Goal: Task Accomplishment & Management: Manage account settings

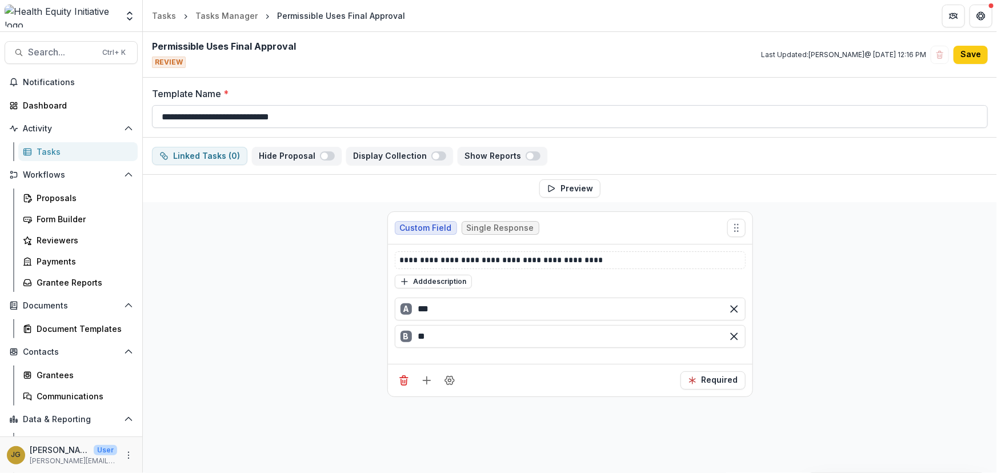
drag, startPoint x: 301, startPoint y: 118, endPoint x: 264, endPoint y: 118, distance: 37.2
click at [264, 118] on input "**********" at bounding box center [570, 116] width 836 height 23
type input "**********"
drag, startPoint x: 447, startPoint y: 261, endPoint x: 400, endPoint y: 261, distance: 46.9
click at [400, 261] on p "**********" at bounding box center [570, 260] width 341 height 12
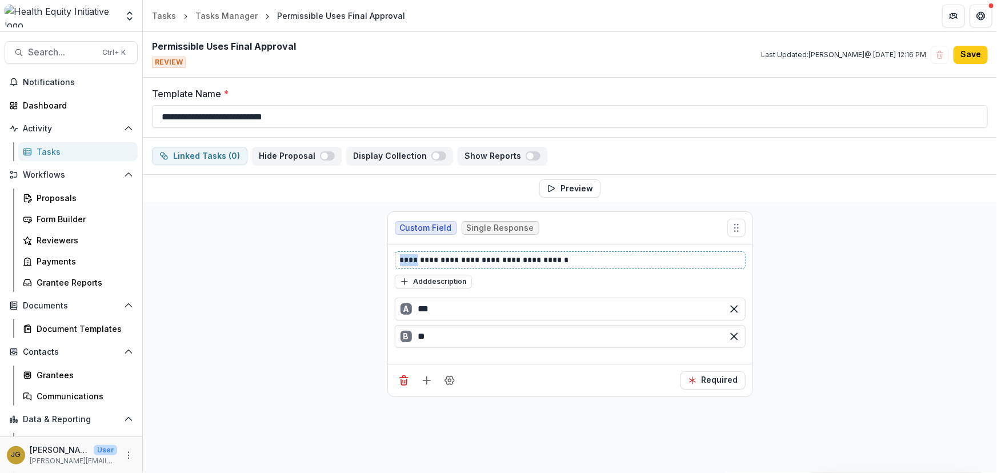
drag, startPoint x: 418, startPoint y: 260, endPoint x: 381, endPoint y: 259, distance: 37.2
click at [381, 259] on div "**********" at bounding box center [570, 345] width 384 height 286
drag, startPoint x: 480, startPoint y: 260, endPoint x: 523, endPoint y: 258, distance: 42.9
click at [523, 258] on p "**********" at bounding box center [570, 260] width 341 height 12
click at [514, 262] on p "**********" at bounding box center [570, 260] width 341 height 12
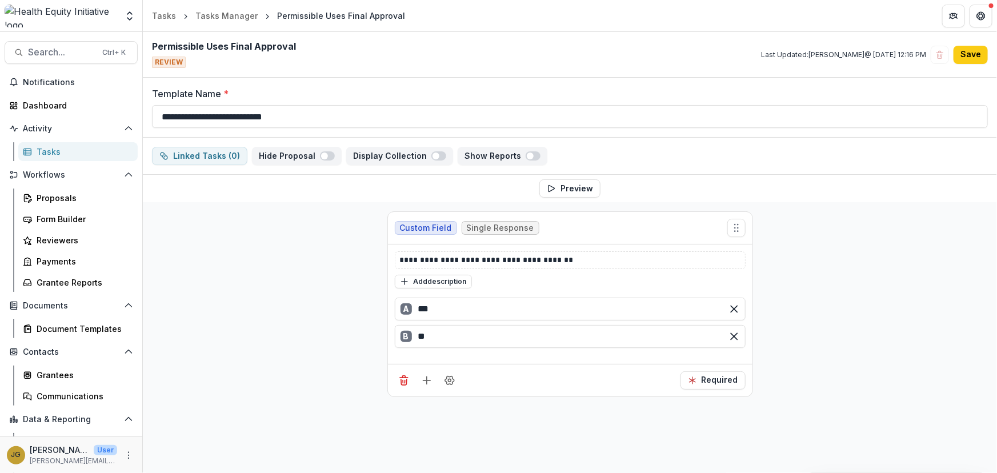
click at [820, 219] on div "**********" at bounding box center [570, 345] width 855 height 286
click at [961, 55] on button "Save" at bounding box center [971, 55] width 34 height 18
click at [46, 149] on div "Tasks" at bounding box center [83, 152] width 92 height 12
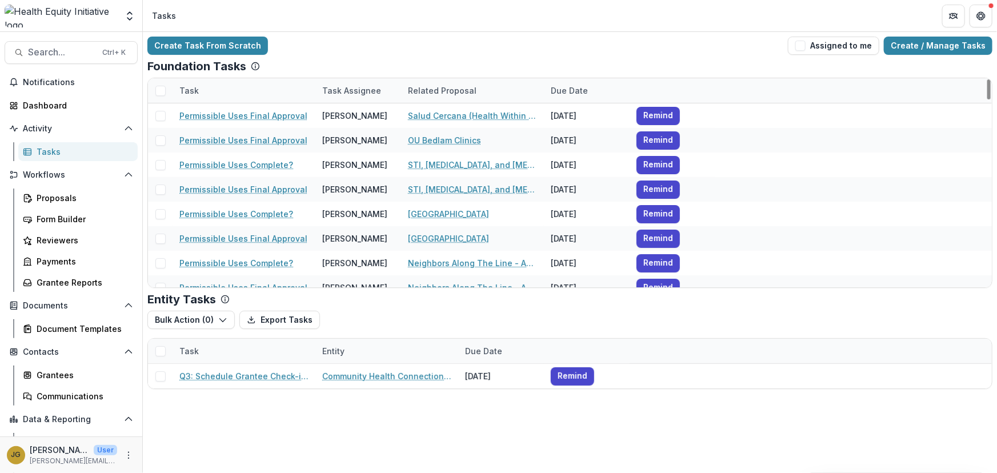
click at [358, 91] on div "Task Assignee" at bounding box center [352, 91] width 73 height 12
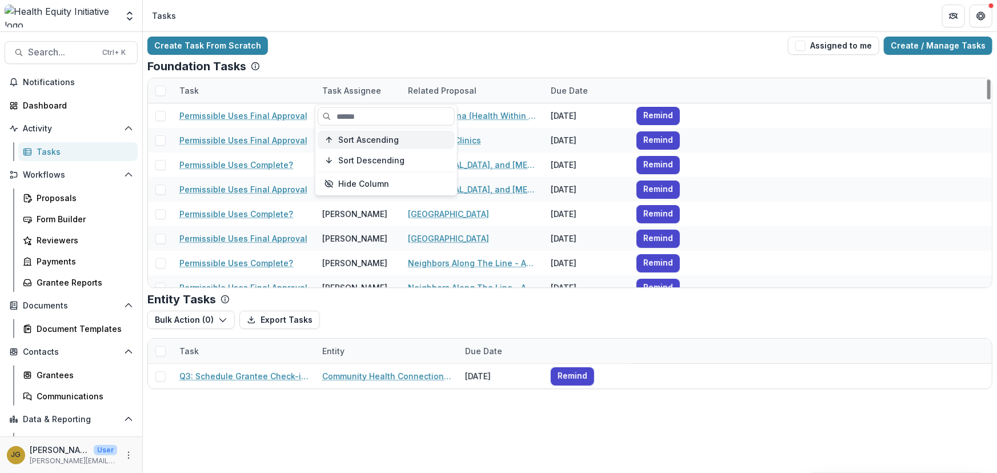
click at [354, 134] on button "Sort Ascending" at bounding box center [386, 140] width 137 height 18
click at [336, 61] on div "Foundation Tasks" at bounding box center [569, 66] width 845 height 14
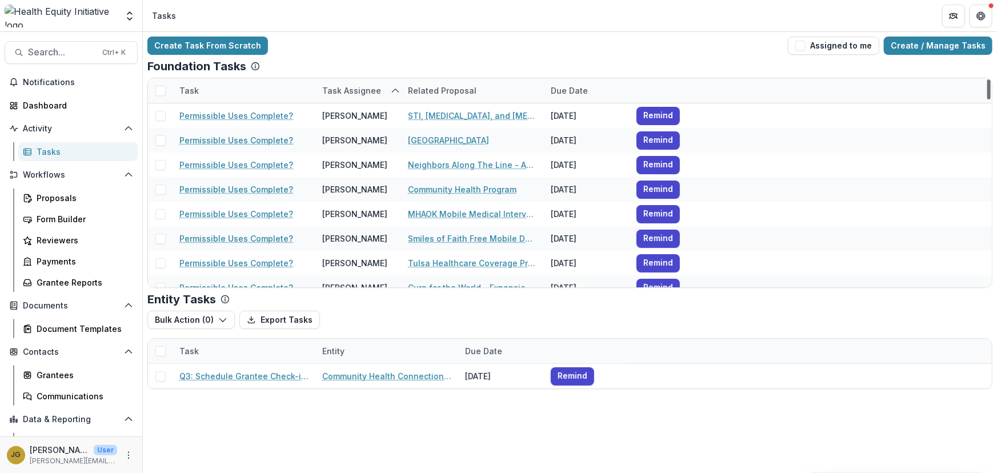
drag, startPoint x: 991, startPoint y: 94, endPoint x: 945, endPoint y: 20, distance: 87.3
click at [988, 79] on div at bounding box center [989, 89] width 3 height 20
click at [397, 87] on icon "sorted ascending" at bounding box center [395, 90] width 9 height 9
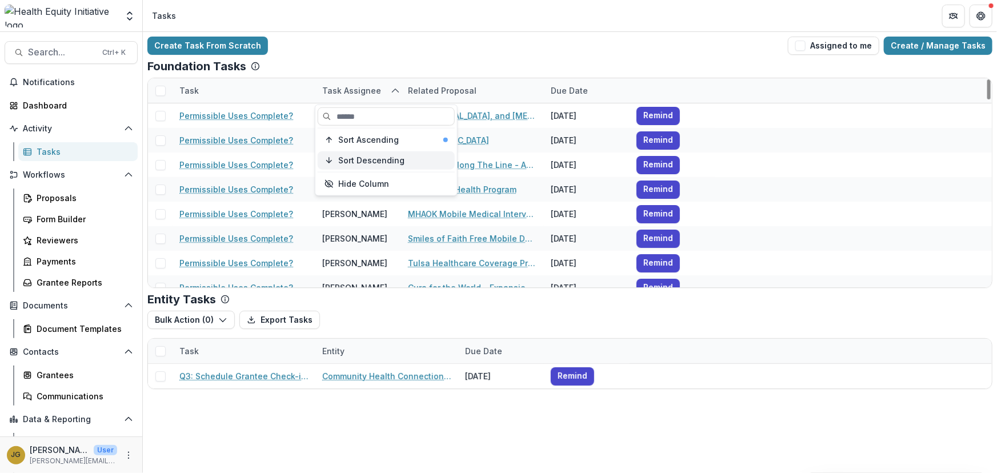
click at [345, 160] on span "Sort Descending" at bounding box center [371, 160] width 66 height 10
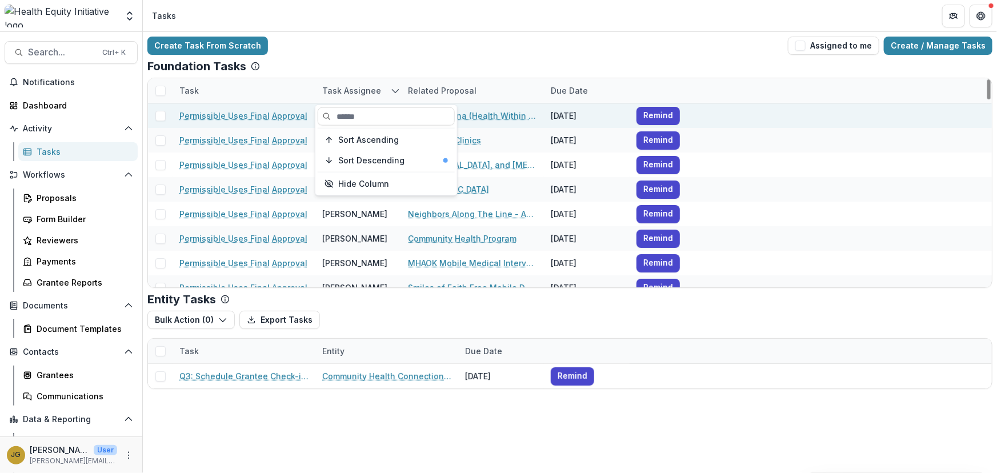
click at [155, 117] on span at bounding box center [160, 116] width 10 height 10
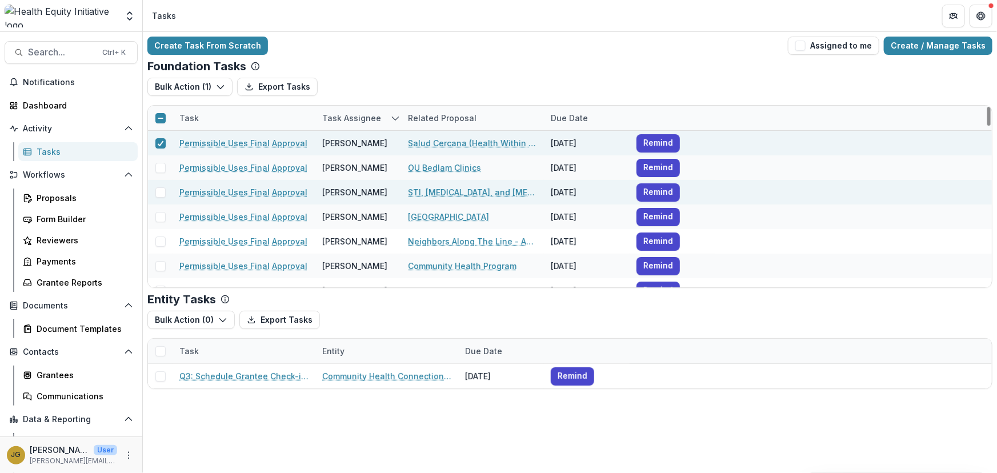
drag, startPoint x: 155, startPoint y: 169, endPoint x: 159, endPoint y: 181, distance: 12.5
click at [156, 170] on span at bounding box center [160, 168] width 10 height 10
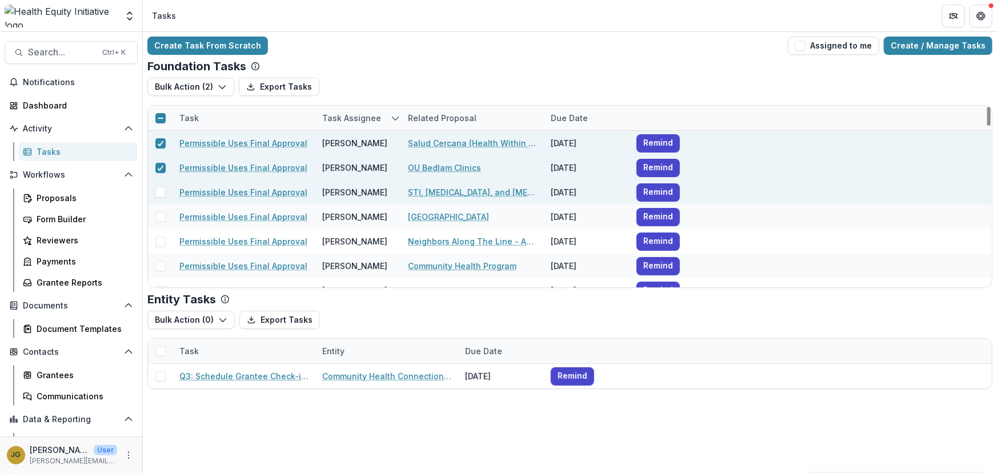
drag, startPoint x: 160, startPoint y: 192, endPoint x: 163, endPoint y: 200, distance: 8.7
click at [161, 194] on span at bounding box center [160, 192] width 10 height 10
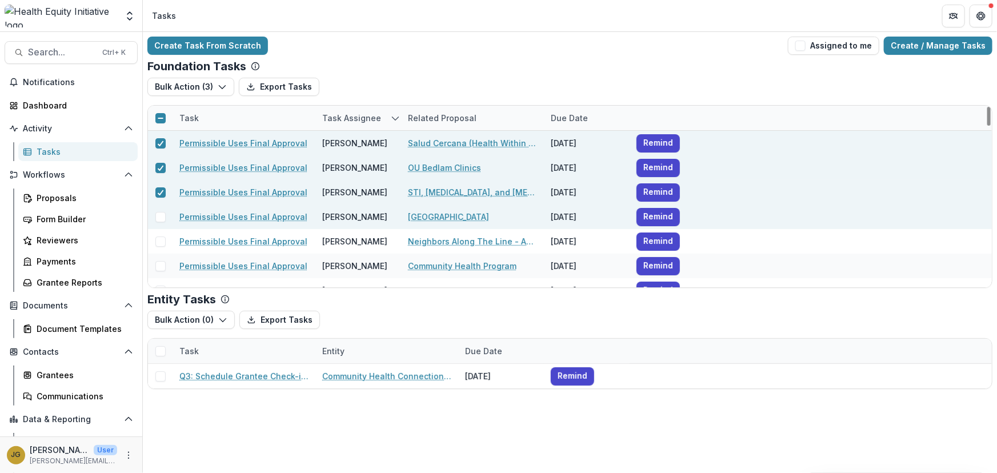
click at [164, 216] on span at bounding box center [160, 217] width 10 height 10
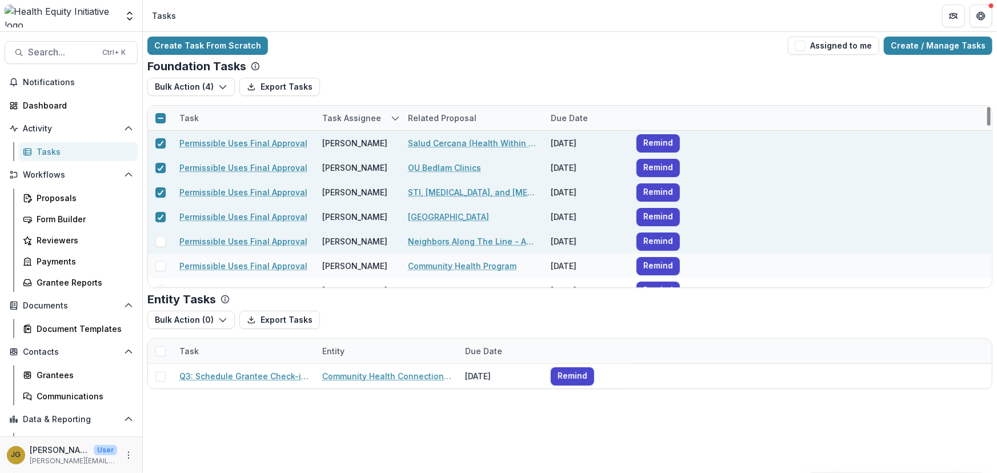
click at [158, 238] on span at bounding box center [160, 242] width 10 height 10
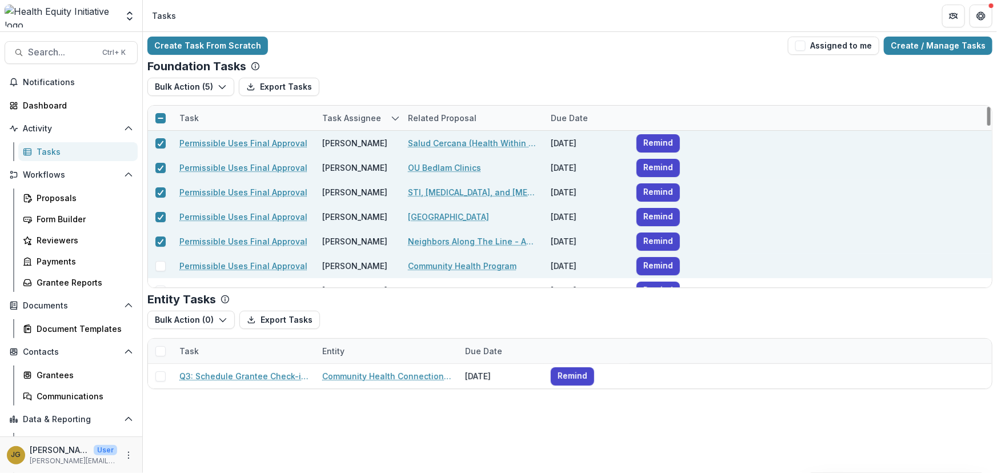
click at [159, 260] on div at bounding box center [160, 266] width 25 height 25
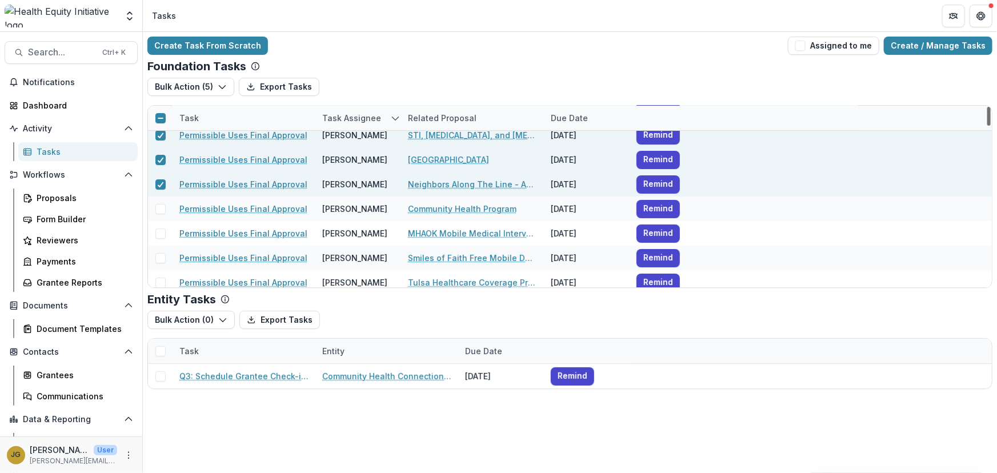
scroll to position [63, 0]
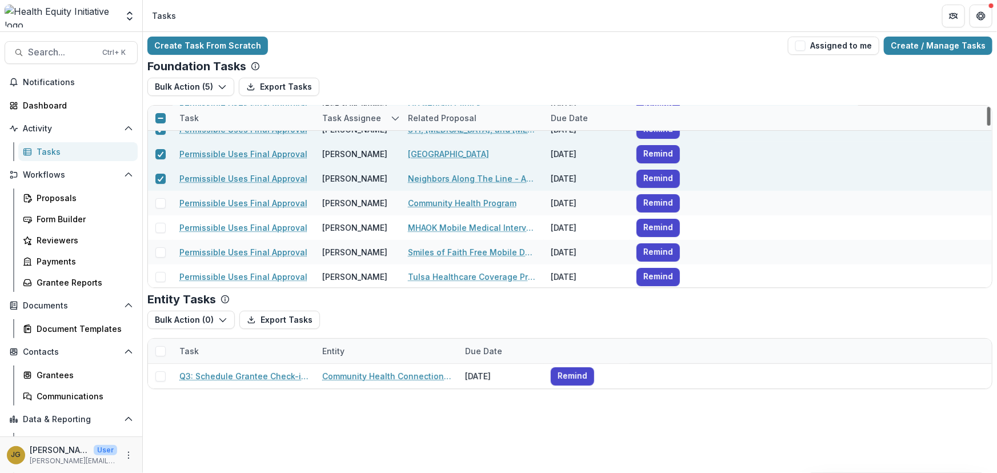
click at [988, 125] on div at bounding box center [989, 116] width 3 height 19
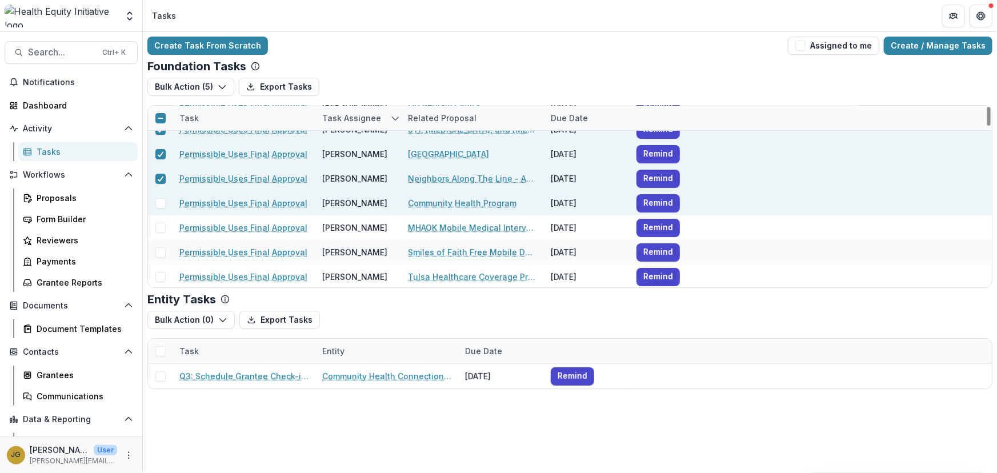
click at [159, 206] on span at bounding box center [160, 203] width 10 height 10
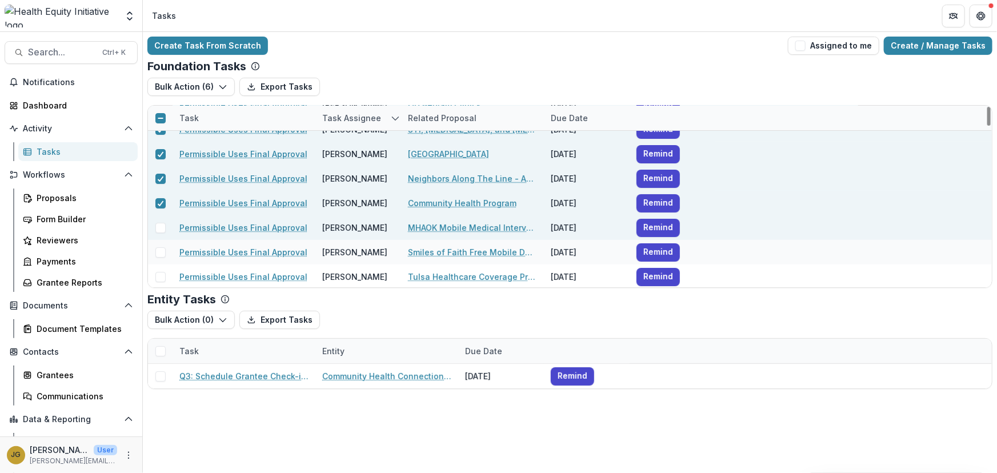
click at [160, 231] on span at bounding box center [160, 228] width 10 height 10
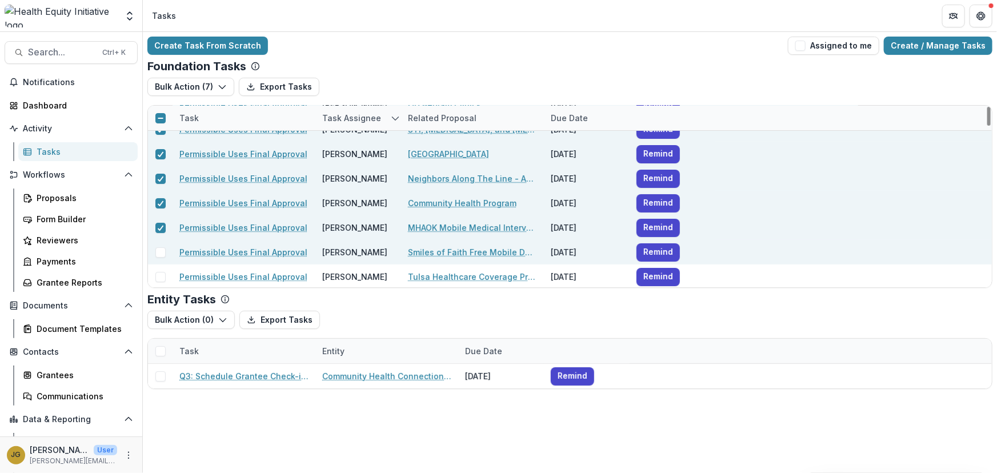
click at [158, 255] on span at bounding box center [160, 253] width 10 height 10
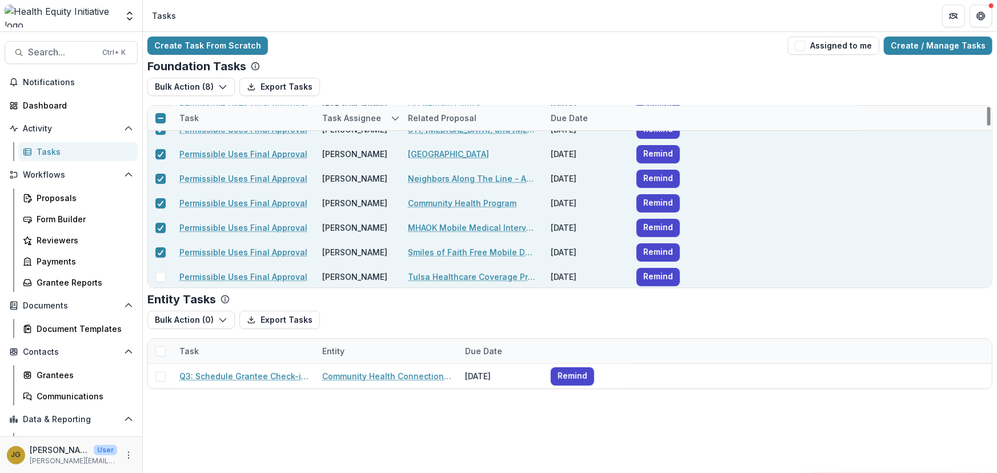
click at [160, 277] on span at bounding box center [160, 277] width 10 height 10
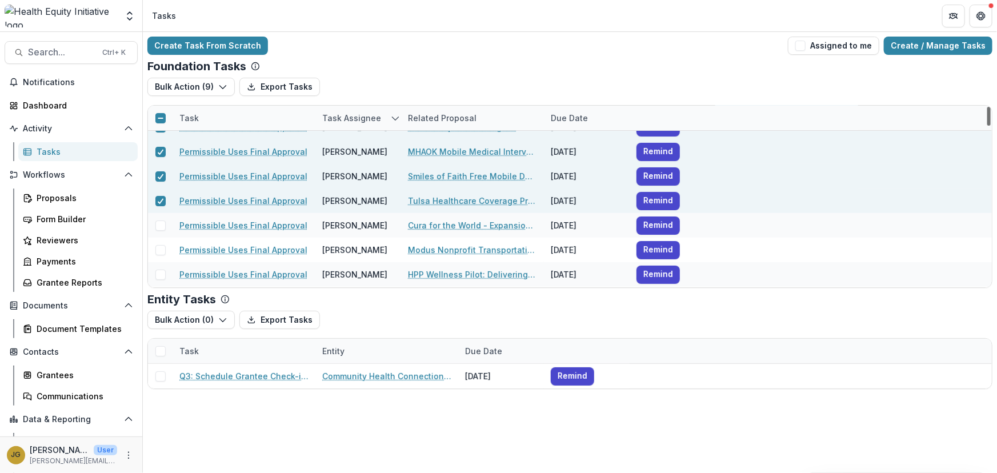
scroll to position [171, 0]
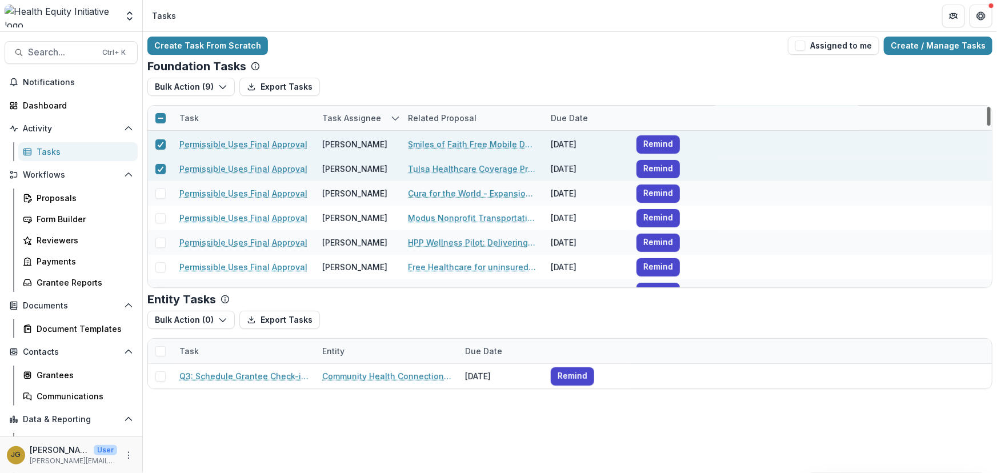
drag, startPoint x: 988, startPoint y: 122, endPoint x: 988, endPoint y: 131, distance: 9.1
click at [988, 126] on div at bounding box center [989, 116] width 3 height 19
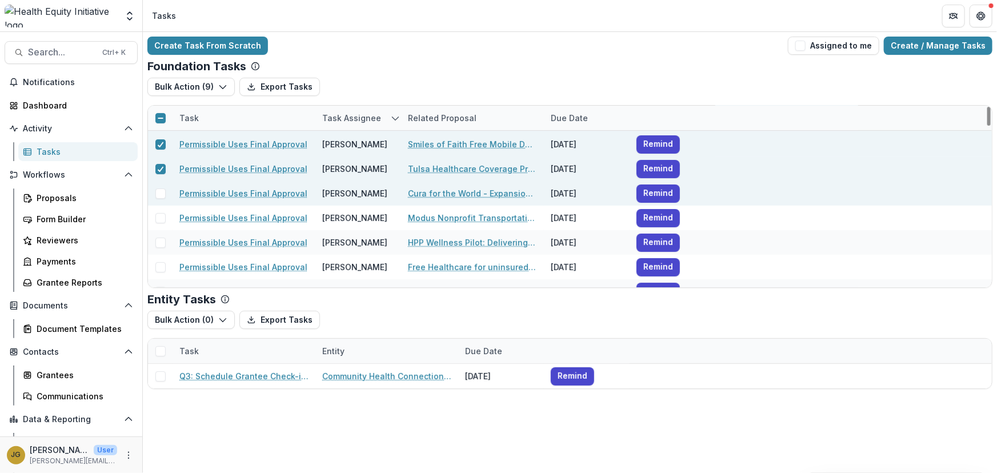
click at [162, 197] on span at bounding box center [160, 194] width 10 height 10
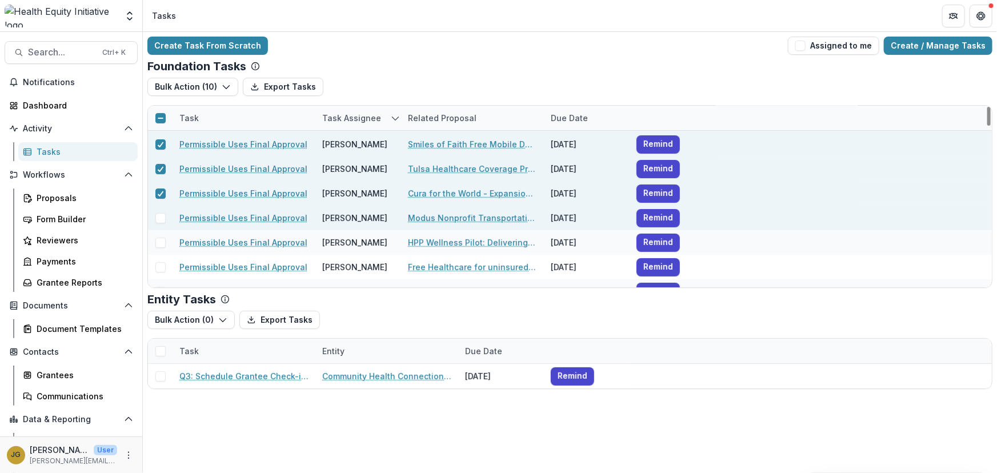
click at [159, 220] on span at bounding box center [160, 218] width 10 height 10
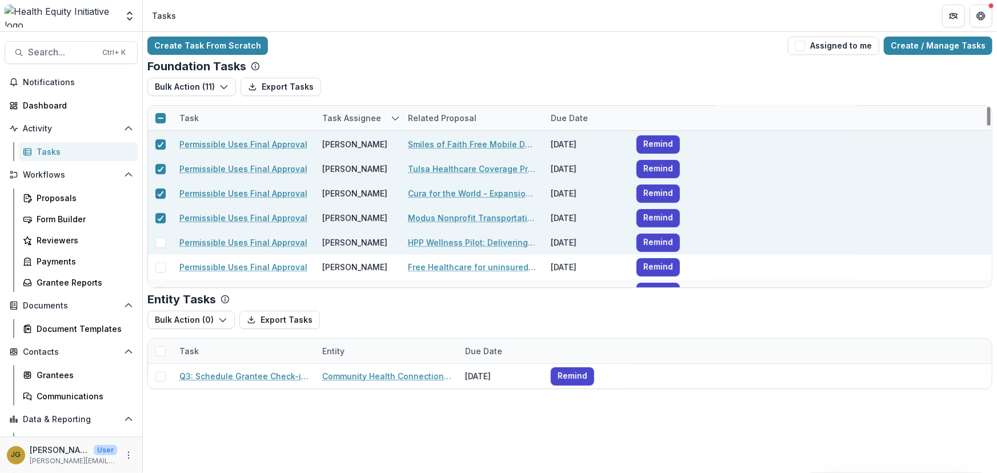
click at [162, 245] on span at bounding box center [160, 243] width 10 height 10
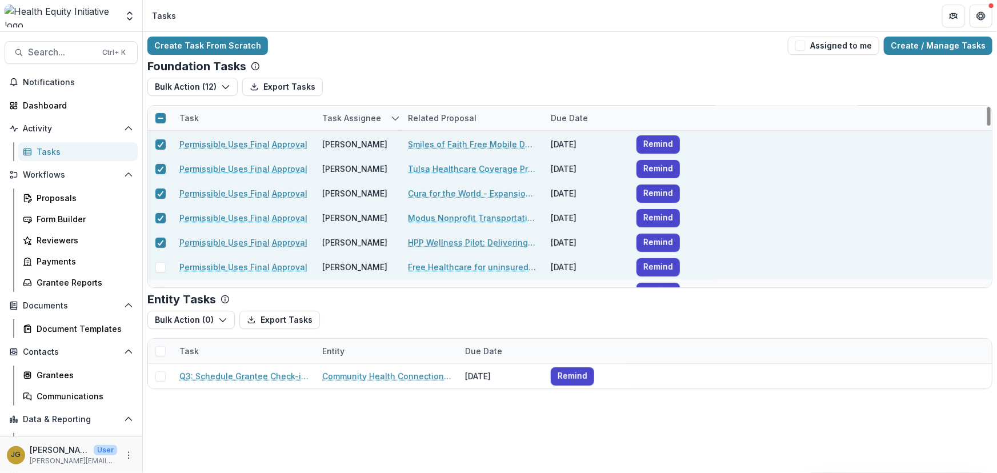
click at [159, 266] on span at bounding box center [160, 267] width 10 height 10
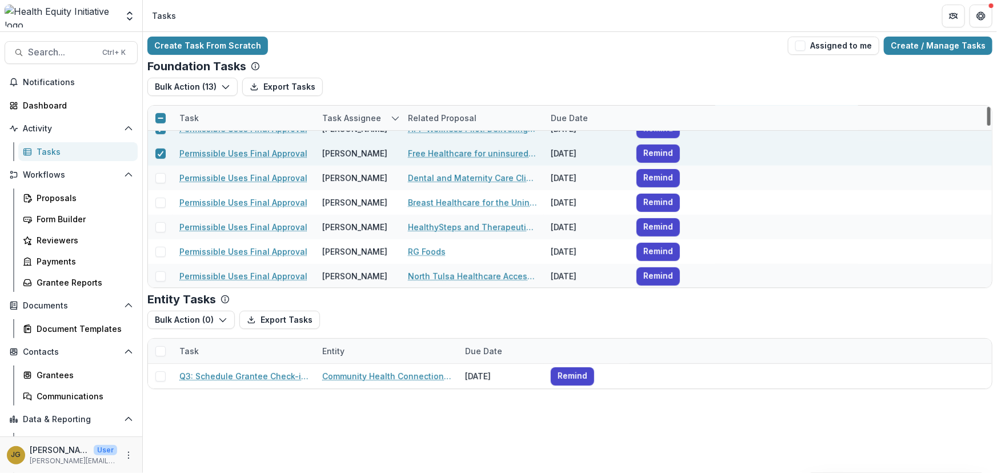
scroll to position [278, 0]
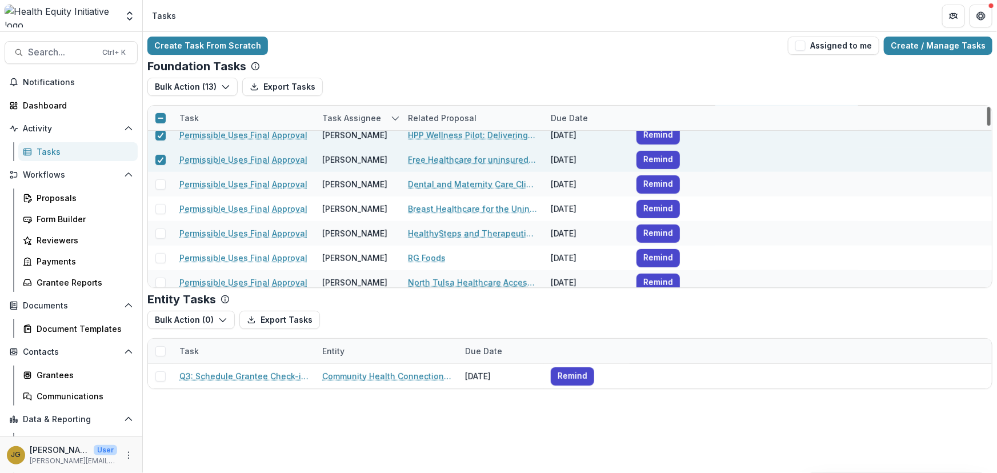
drag, startPoint x: 989, startPoint y: 130, endPoint x: 989, endPoint y: 139, distance: 8.6
click at [989, 126] on div at bounding box center [989, 116] width 3 height 19
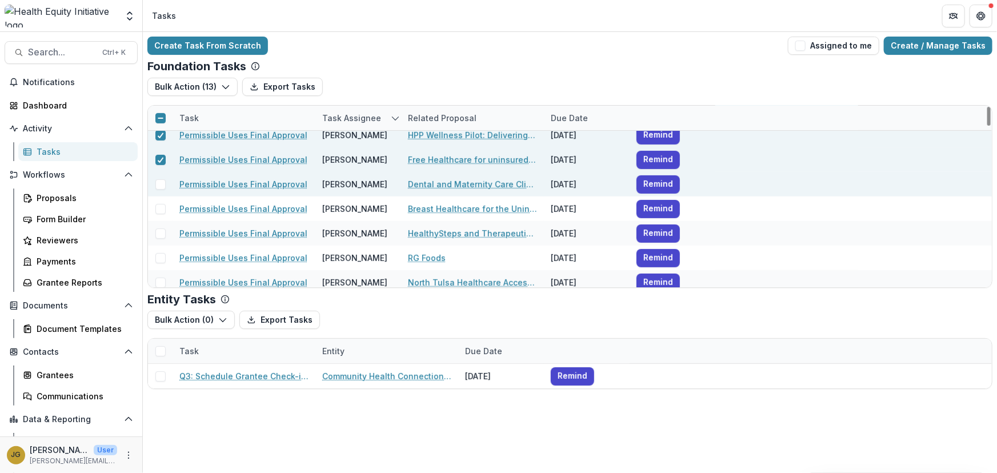
click at [161, 185] on span at bounding box center [160, 184] width 10 height 10
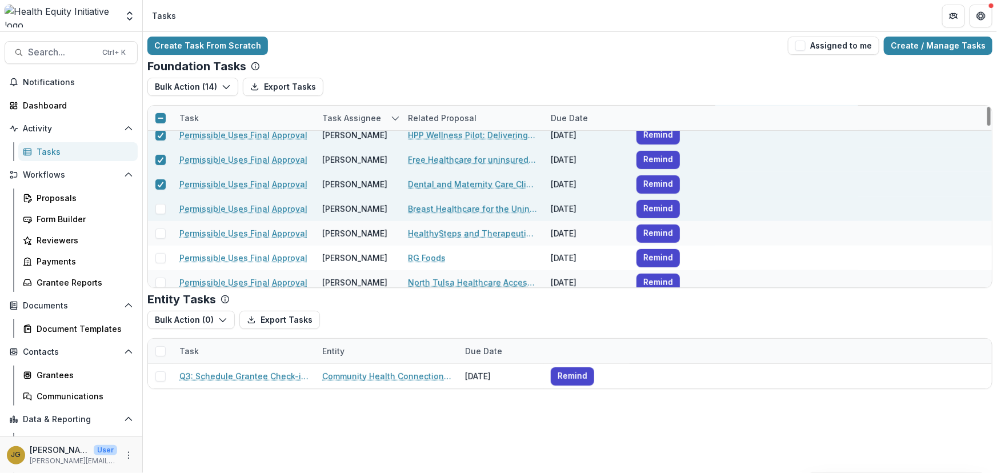
click at [162, 211] on span at bounding box center [160, 209] width 10 height 10
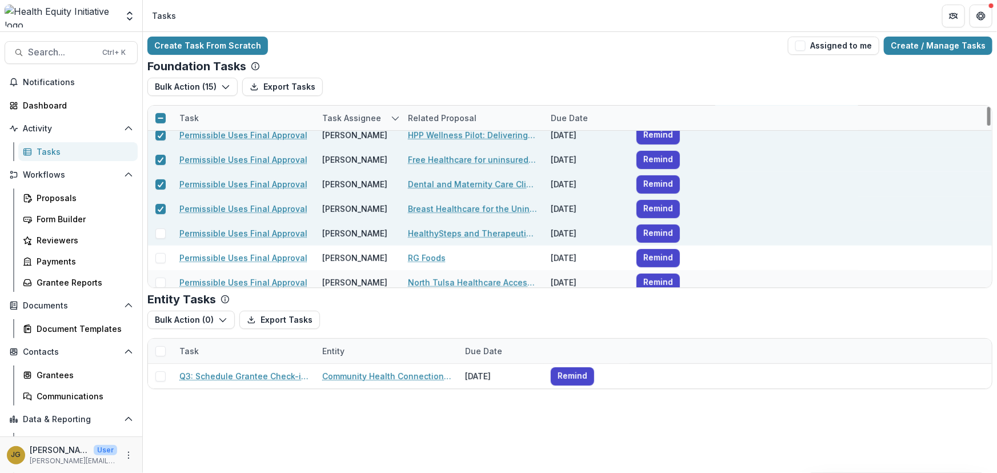
click at [159, 236] on span at bounding box center [160, 234] width 10 height 10
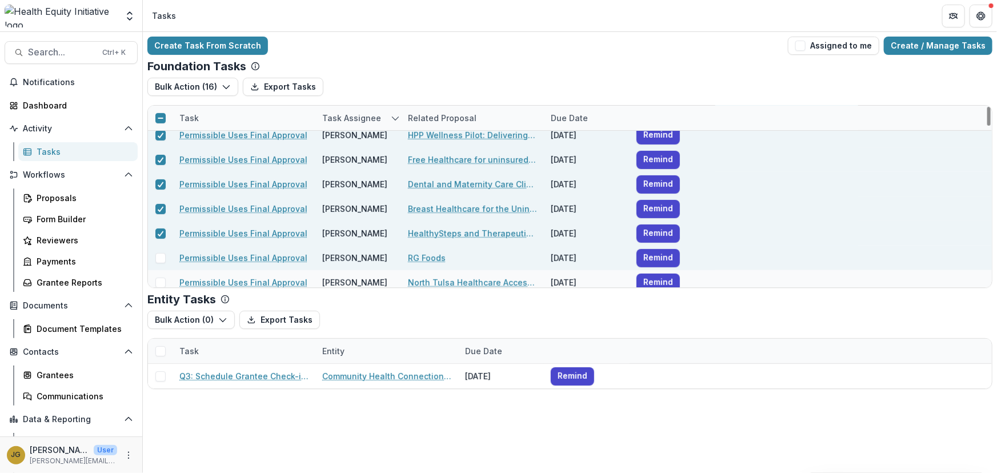
click at [160, 257] on span at bounding box center [160, 258] width 10 height 10
click at [159, 280] on span at bounding box center [160, 283] width 10 height 10
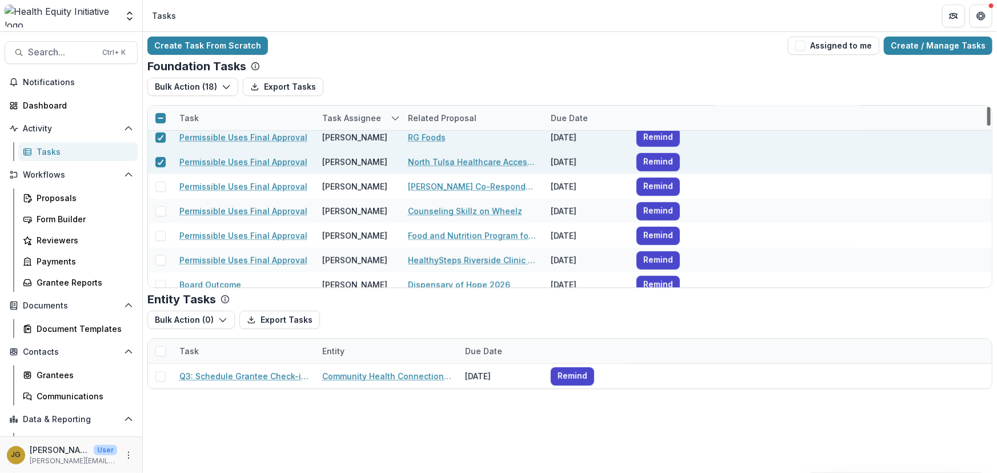
scroll to position [417, 0]
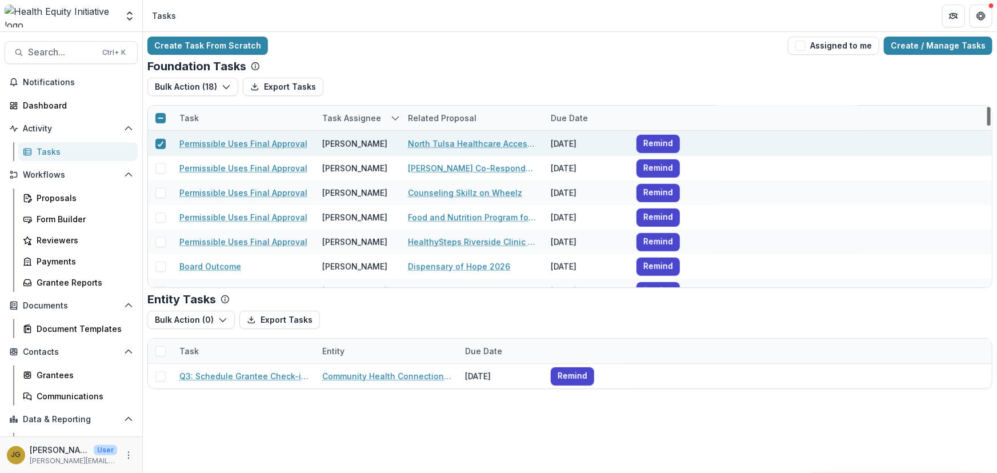
drag, startPoint x: 988, startPoint y: 143, endPoint x: 986, endPoint y: 154, distance: 11.7
click at [988, 126] on div at bounding box center [989, 116] width 3 height 19
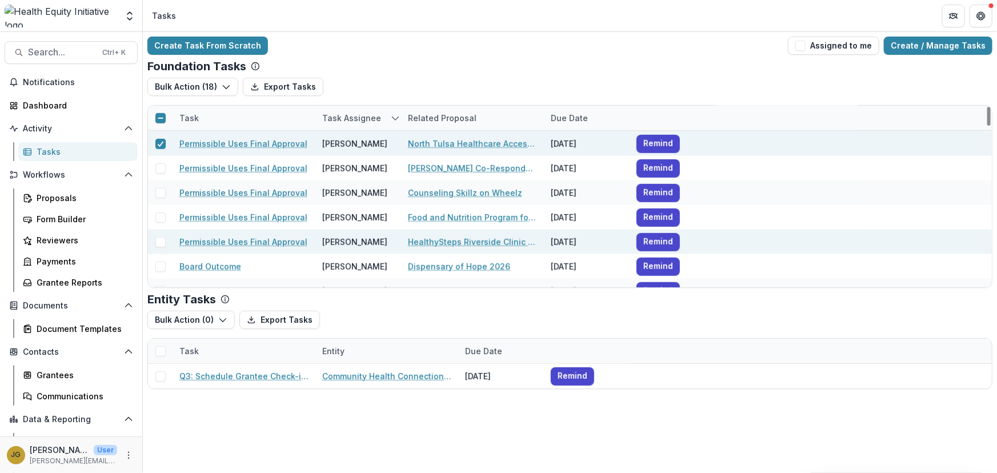
click at [159, 241] on span at bounding box center [160, 242] width 10 height 10
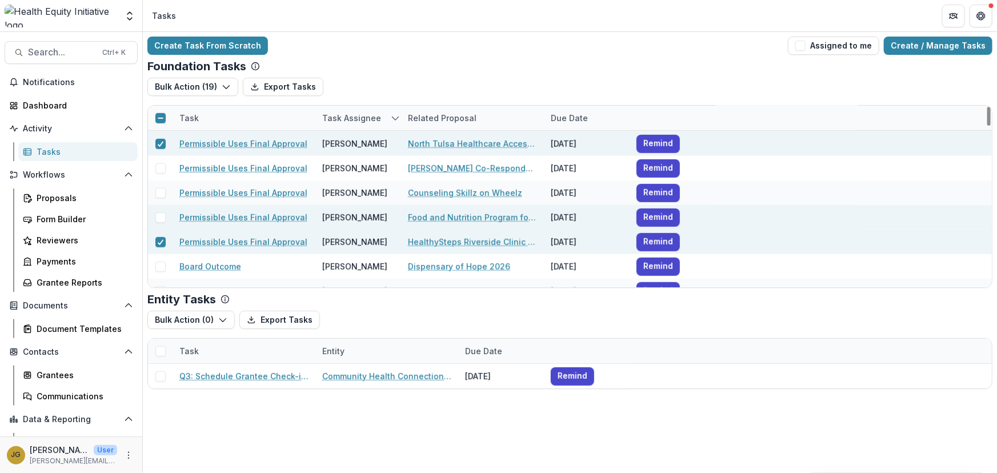
click at [160, 217] on span at bounding box center [160, 218] width 10 height 10
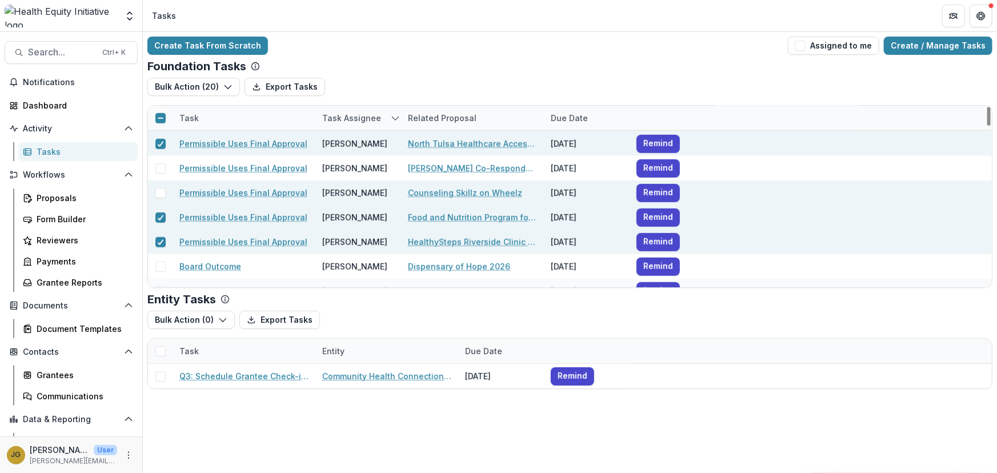
click at [162, 193] on span at bounding box center [160, 193] width 10 height 10
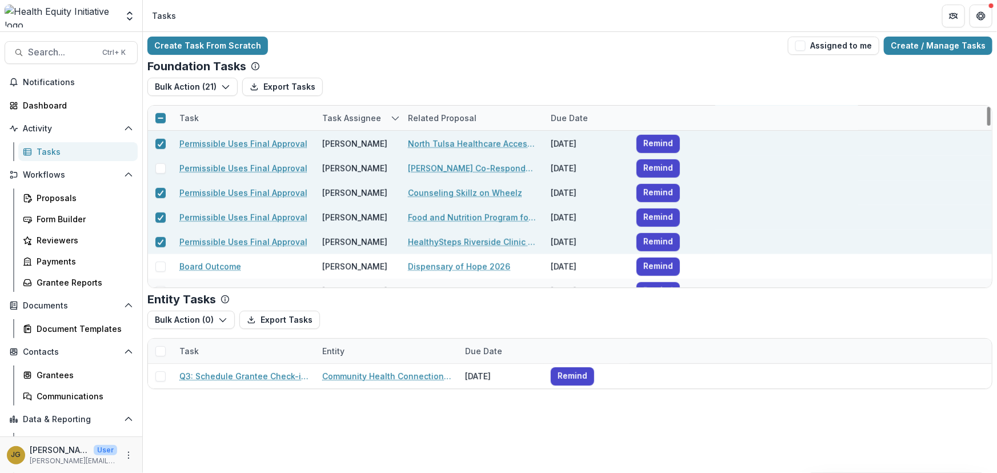
click at [159, 165] on span at bounding box center [160, 168] width 10 height 10
click at [219, 86] on button "Bulk Action ( 22 )" at bounding box center [193, 87] width 92 height 18
drag, startPoint x: 218, startPoint y: 110, endPoint x: 324, endPoint y: 68, distance: 113.4
click at [324, 68] on div "Foundation Tasks Bulk Action ( 22 ) Export Tasks Bulk Complete ( 22 ) Bulk Canc…" at bounding box center [569, 173] width 845 height 229
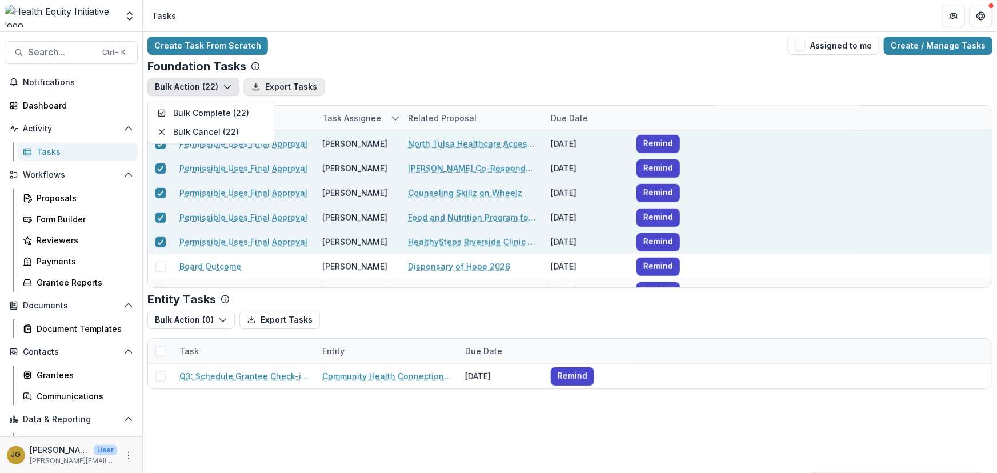
click at [297, 82] on button "Export Tasks" at bounding box center [284, 87] width 81 height 18
click at [204, 86] on button "Bulk Action ( 22 )" at bounding box center [193, 87] width 92 height 18
click at [204, 109] on button "Bulk Complete ( 22 )" at bounding box center [211, 112] width 122 height 19
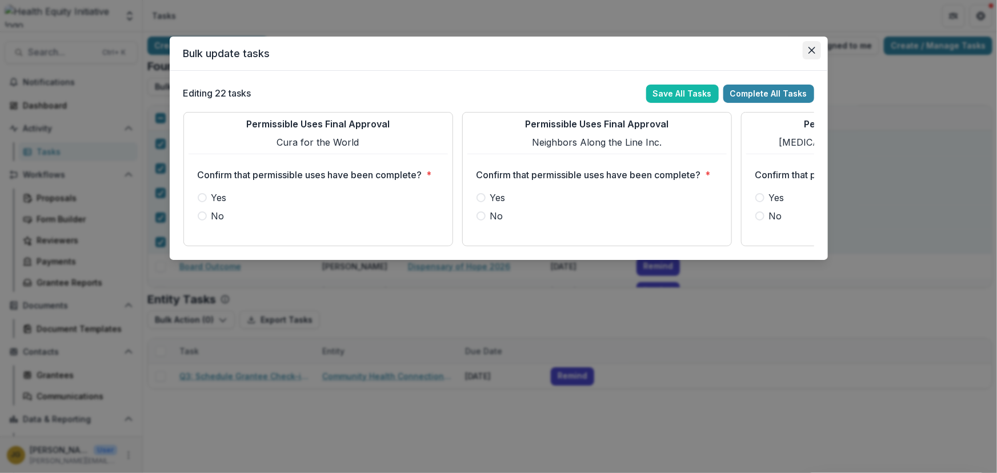
click at [814, 51] on icon "Close" at bounding box center [812, 50] width 7 height 7
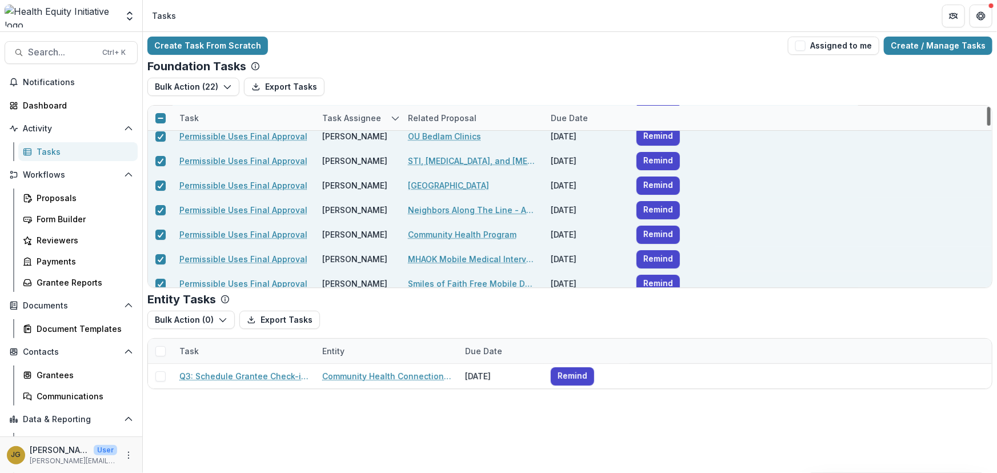
scroll to position [0, 0]
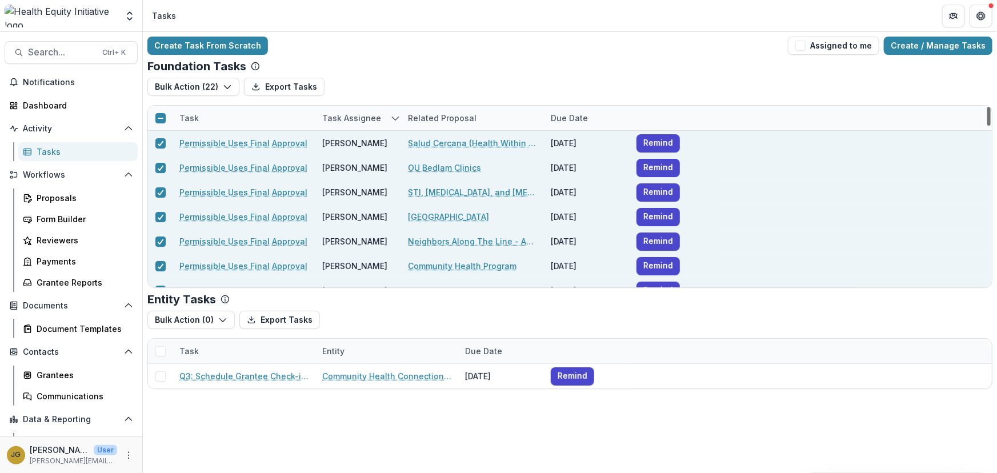
drag, startPoint x: 989, startPoint y: 150, endPoint x: 987, endPoint y: 107, distance: 42.9
click at [988, 107] on div at bounding box center [989, 116] width 3 height 19
click at [159, 119] on icon at bounding box center [160, 118] width 7 height 7
click at [160, 120] on icon at bounding box center [160, 118] width 7 height 6
